Goal: Task Accomplishment & Management: Complete application form

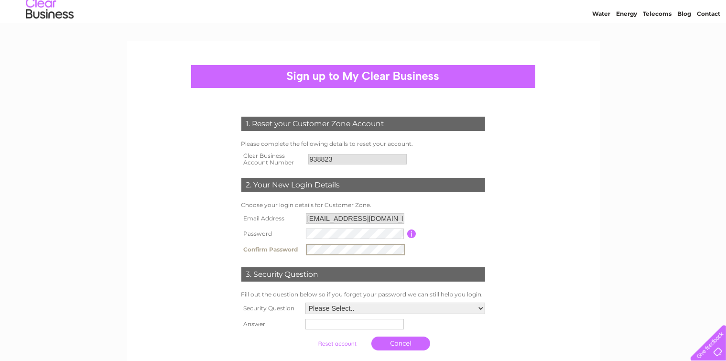
scroll to position [48, 0]
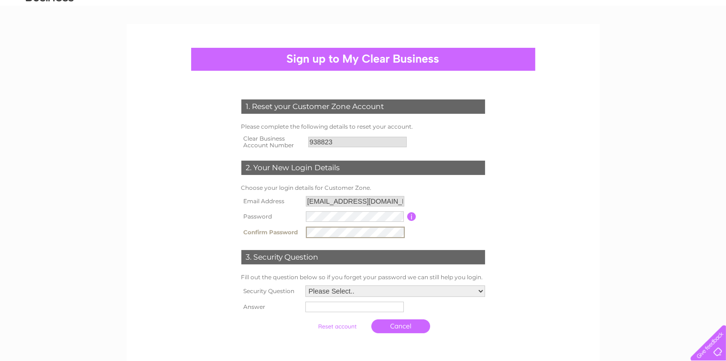
click at [475, 291] on select "Please Select.. In what town or city was your first job? In what town or city d…" at bounding box center [395, 290] width 180 height 11
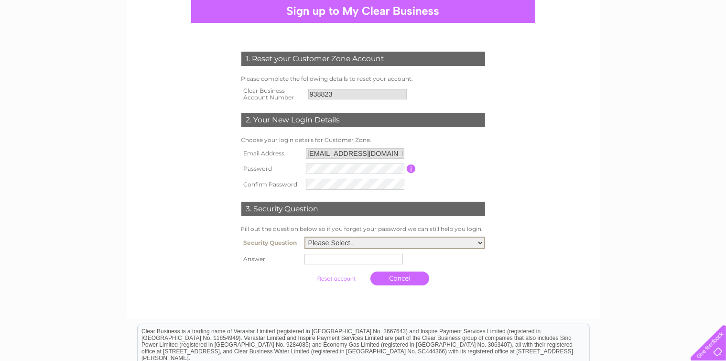
click at [476, 245] on select "Please Select.. In what town or city was your first job? In what town or city d…" at bounding box center [394, 243] width 181 height 12
select select "3"
click at [304, 238] on select "Please Select.. In what town or city was your first job? In what town or city d…" at bounding box center [394, 243] width 181 height 12
click at [348, 261] on input "text" at bounding box center [354, 258] width 99 height 11
type input "Wuppertal"
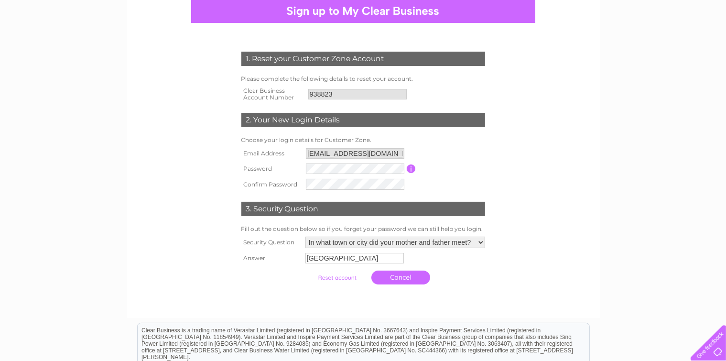
click at [391, 278] on link "Cancel" at bounding box center [400, 277] width 59 height 14
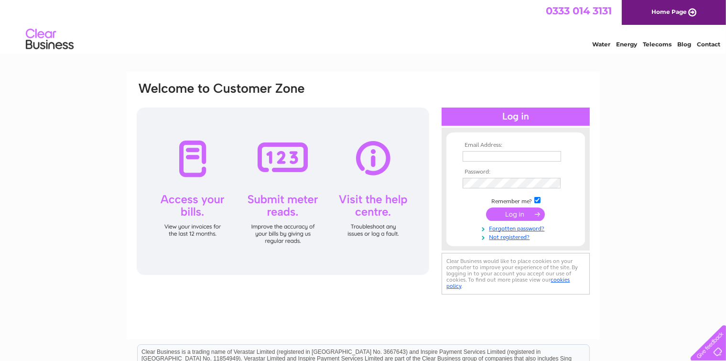
click at [508, 155] on input "text" at bounding box center [512, 156] width 98 height 11
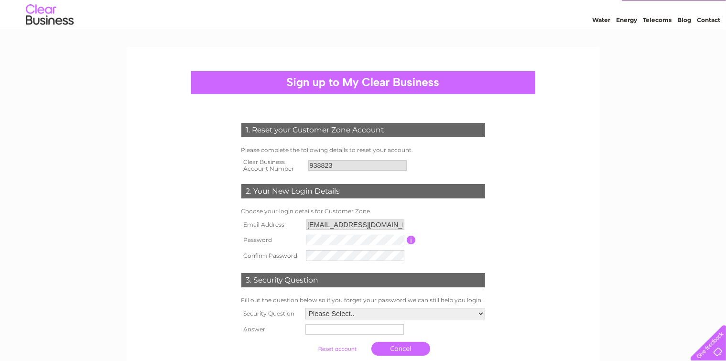
scroll to position [48, 0]
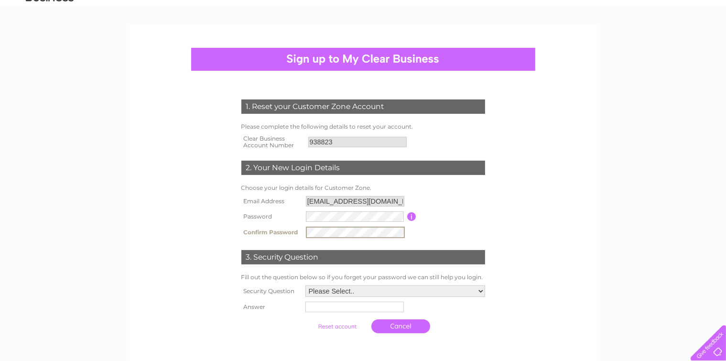
click at [440, 290] on select "Please Select.. In what town or city was your first job? In what town or city d…" at bounding box center [395, 290] width 180 height 11
select select "3"
click at [304, 286] on select "Please Select.. In what town or city was your first job? In what town or city d…" at bounding box center [394, 290] width 181 height 12
click at [387, 309] on input "text" at bounding box center [353, 306] width 98 height 11
type input "Wuppertal"
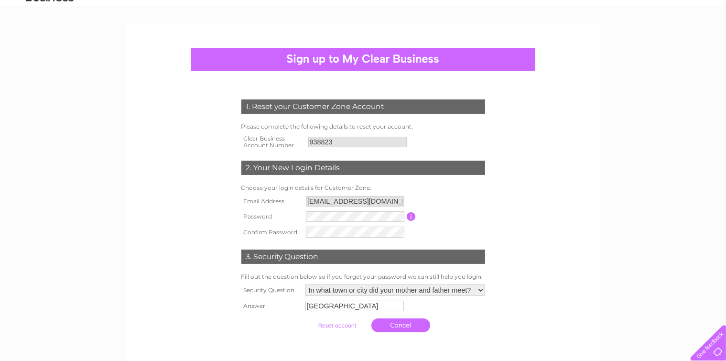
click at [338, 326] on input "submit" at bounding box center [337, 325] width 59 height 13
